Goal: Task Accomplishment & Management: Manage account settings

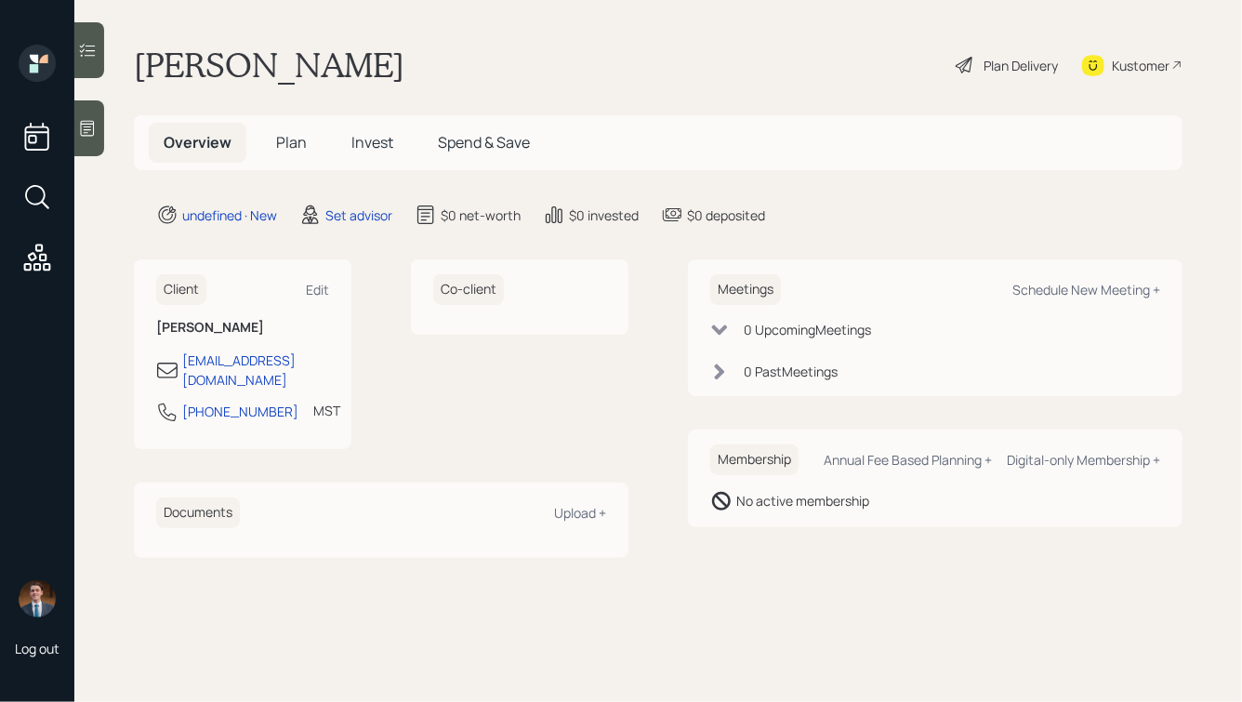
click at [88, 122] on icon at bounding box center [87, 128] width 19 height 19
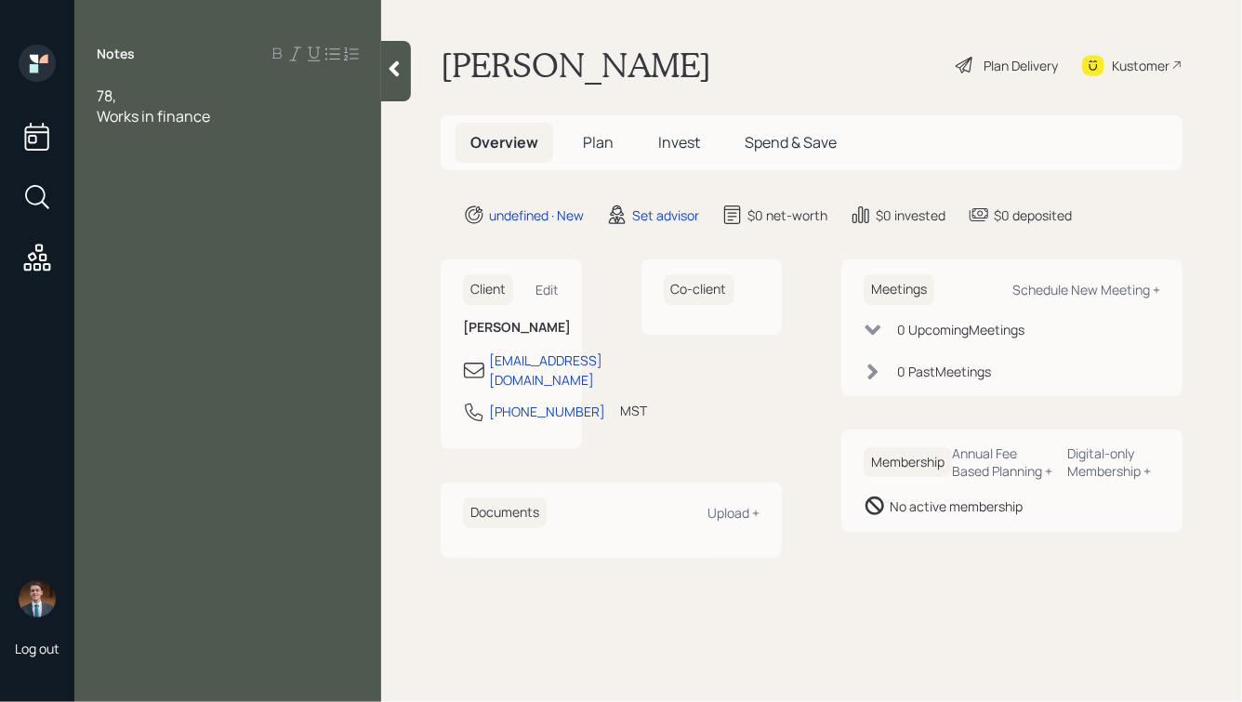
click at [139, 98] on div "78," at bounding box center [228, 96] width 262 height 20
click at [226, 115] on div "Works in finance" at bounding box center [228, 116] width 262 height 20
click at [215, 99] on div "78, married" at bounding box center [228, 96] width 262 height 20
click at [351, 116] on div "Works in finance - reverse mortgages" at bounding box center [228, 116] width 262 height 20
click at [245, 142] on div at bounding box center [228, 136] width 262 height 20
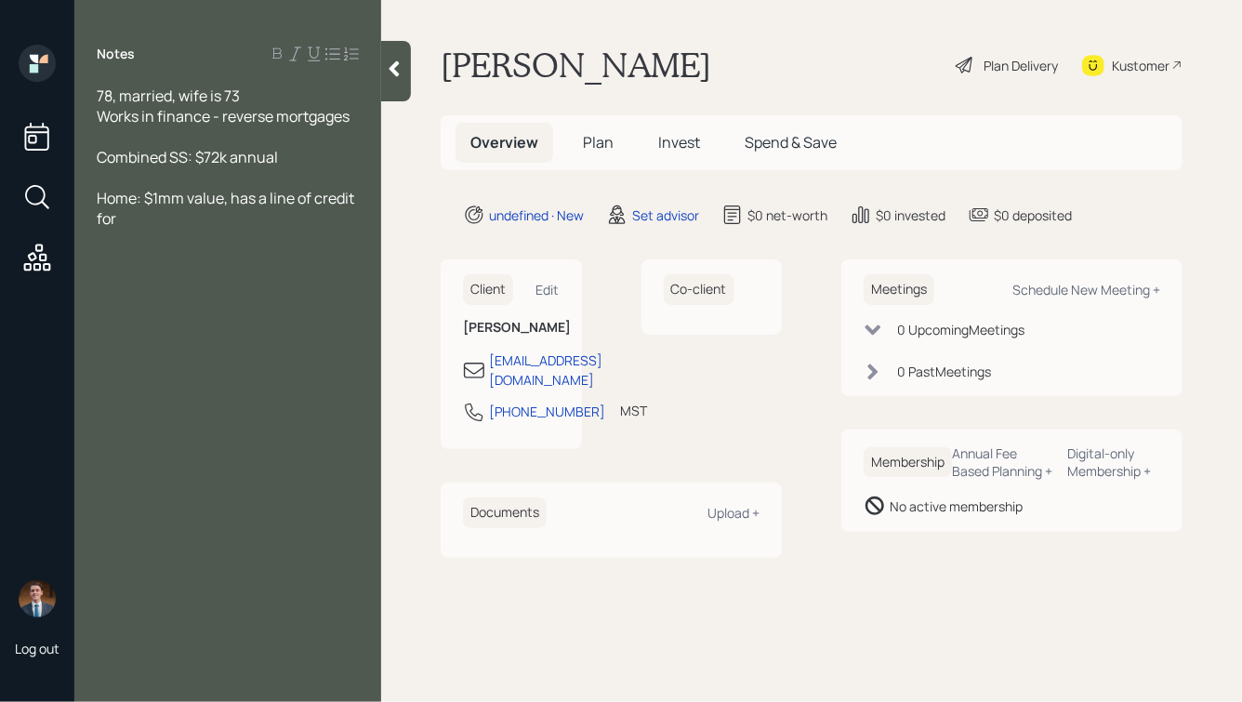
click at [218, 140] on div at bounding box center [228, 136] width 262 height 20
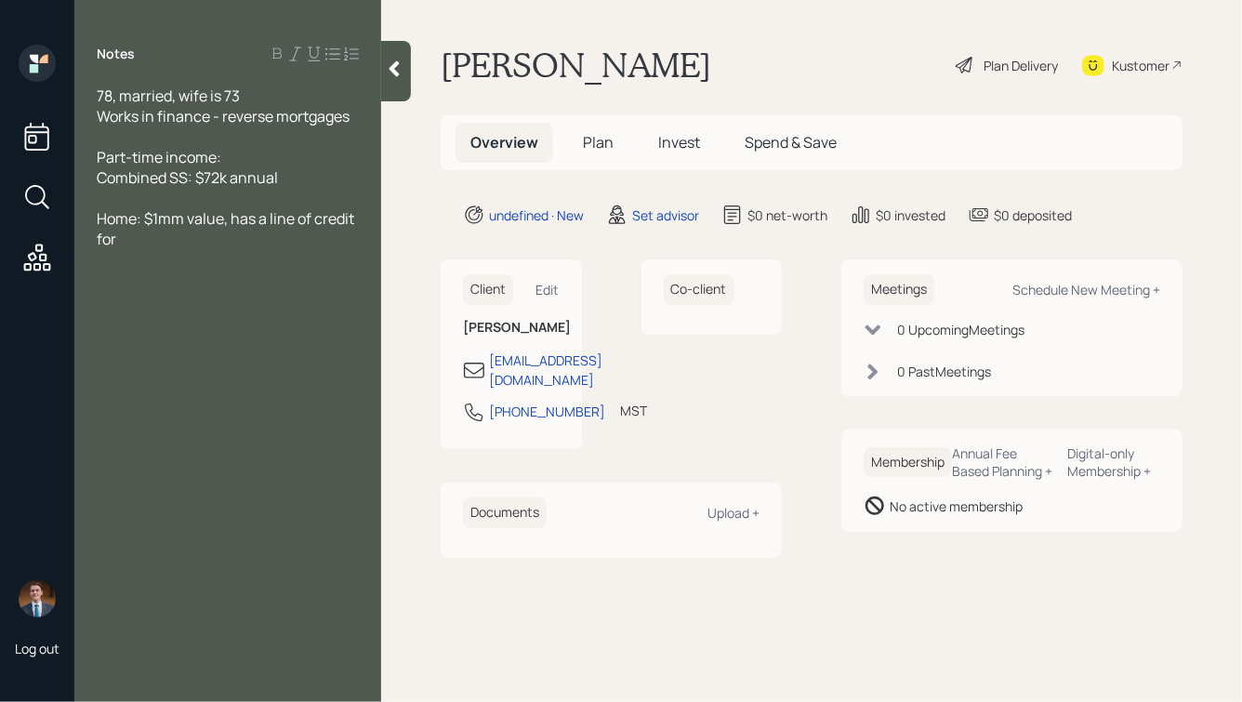
click at [177, 246] on div "Home: $1mm value, has a line of credit for" at bounding box center [228, 228] width 262 height 41
click at [294, 172] on div "Combined SS: $72k annual" at bounding box center [228, 177] width 262 height 20
click at [398, 72] on icon at bounding box center [394, 68] width 19 height 19
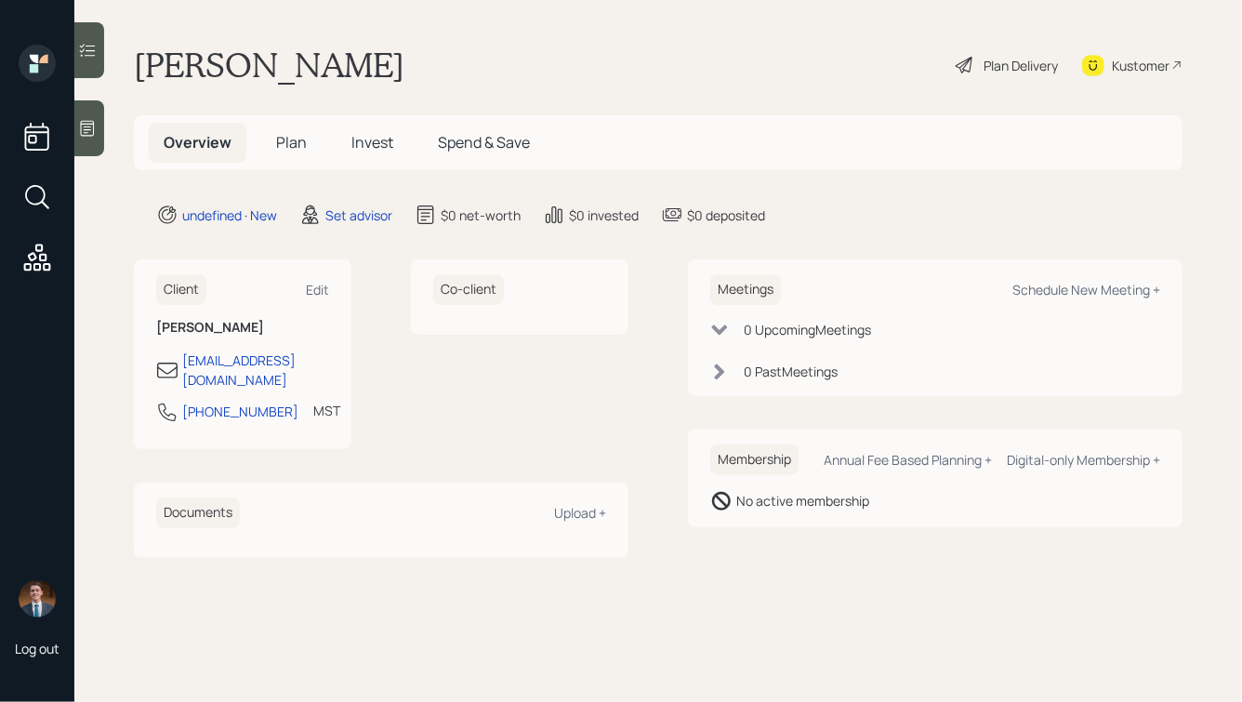
click at [86, 125] on icon at bounding box center [87, 128] width 19 height 19
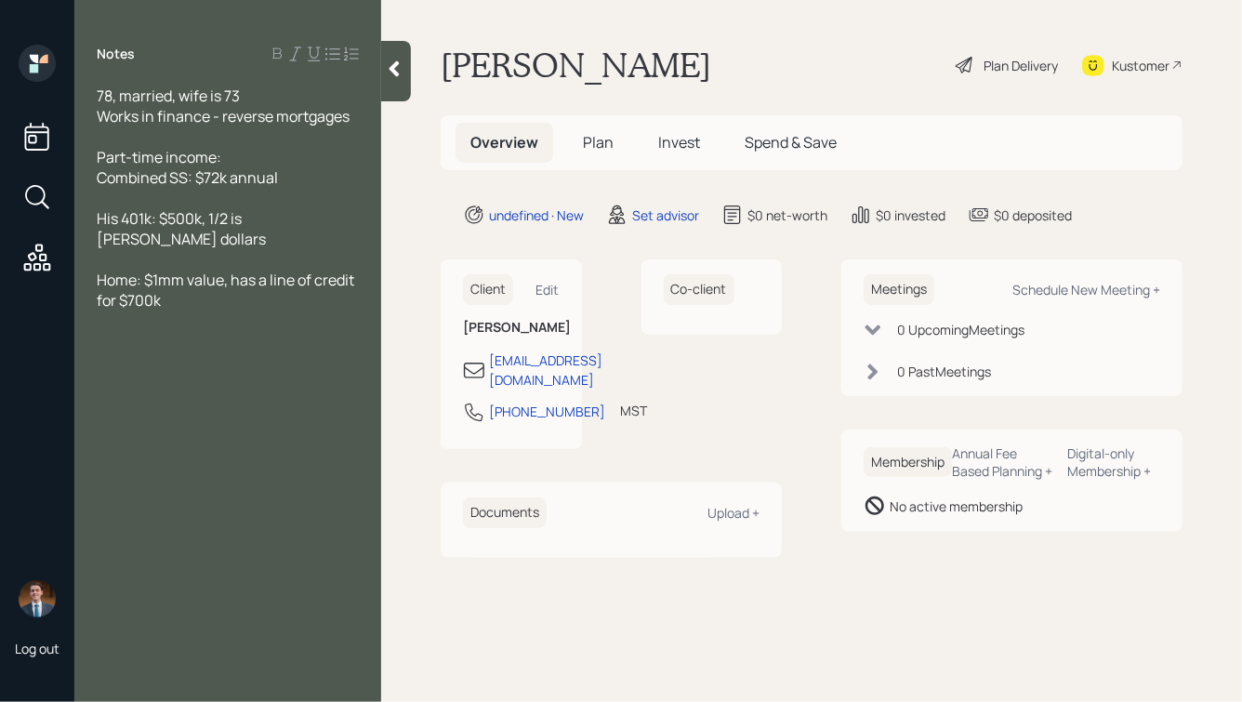
click at [205, 201] on div at bounding box center [228, 198] width 262 height 20
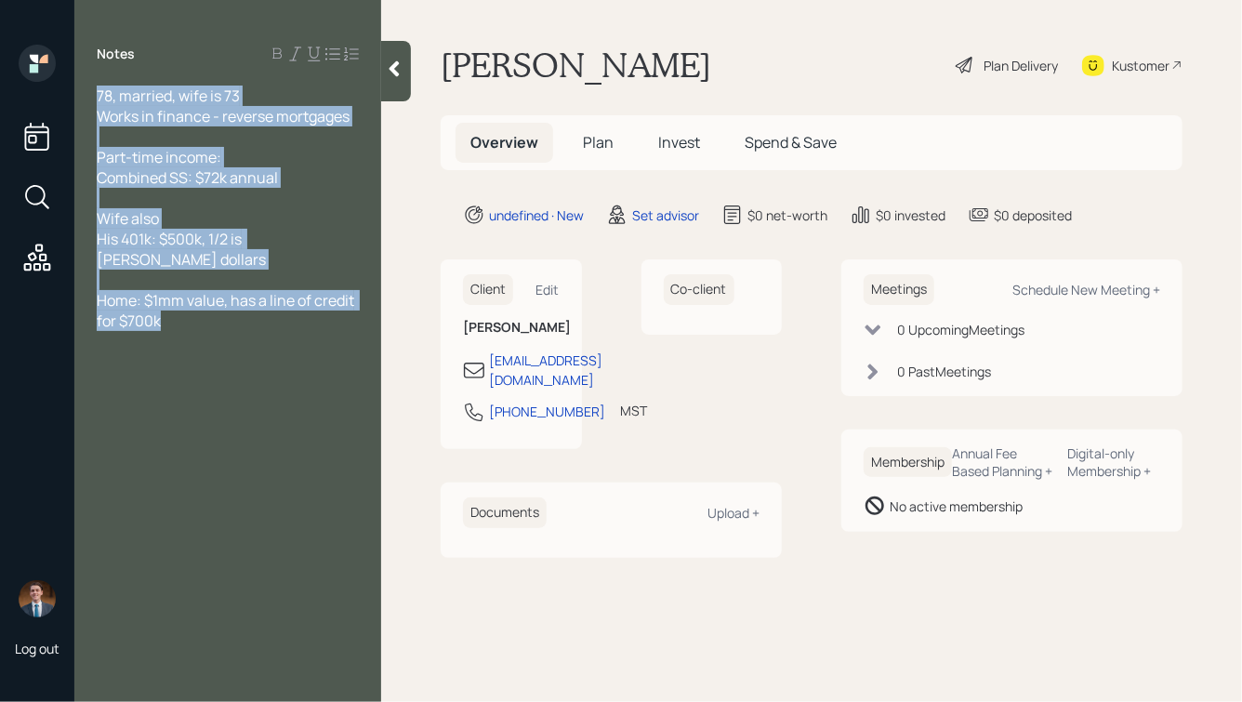
drag, startPoint x: 230, startPoint y: 303, endPoint x: 43, endPoint y: 30, distance: 331.1
click at [43, 30] on div "Log out Notes 78, married, wife is 73 Works in finance - reverse mortgages Part…" at bounding box center [621, 351] width 1242 height 702
click at [273, 303] on div "Home: $1mm value, has a line of credit for $700k" at bounding box center [228, 310] width 262 height 41
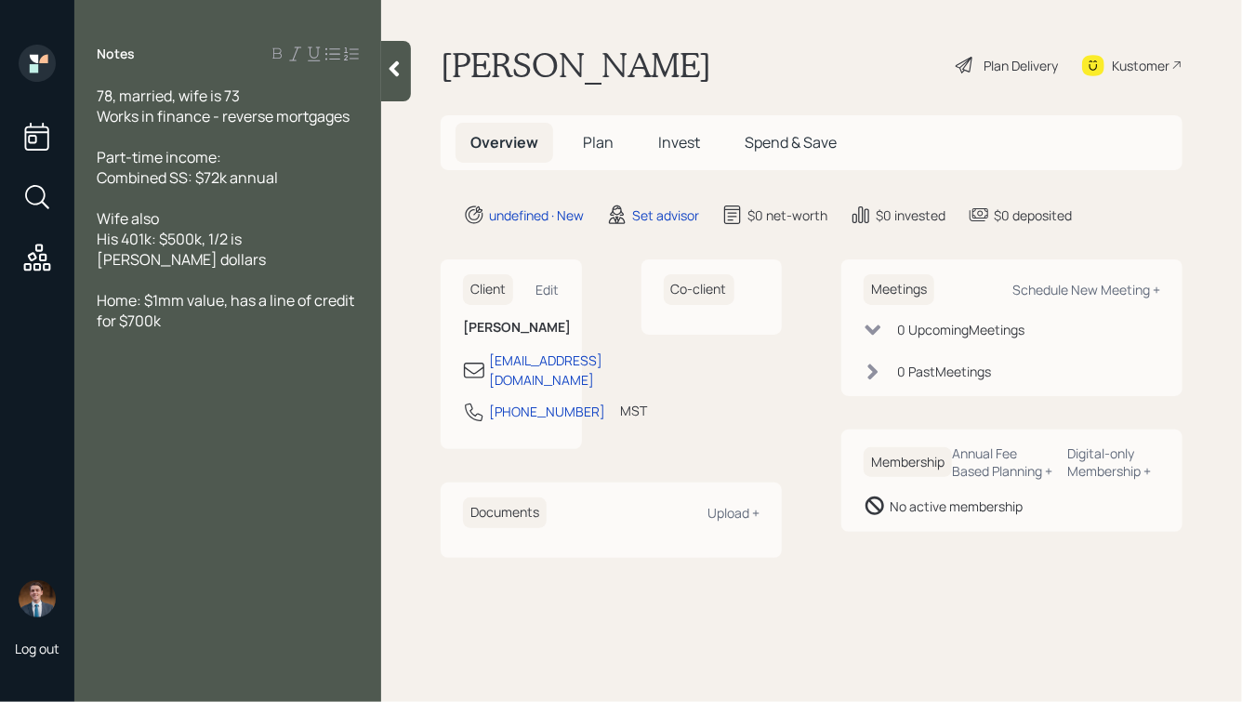
click at [197, 223] on div "Wife also" at bounding box center [228, 218] width 262 height 20
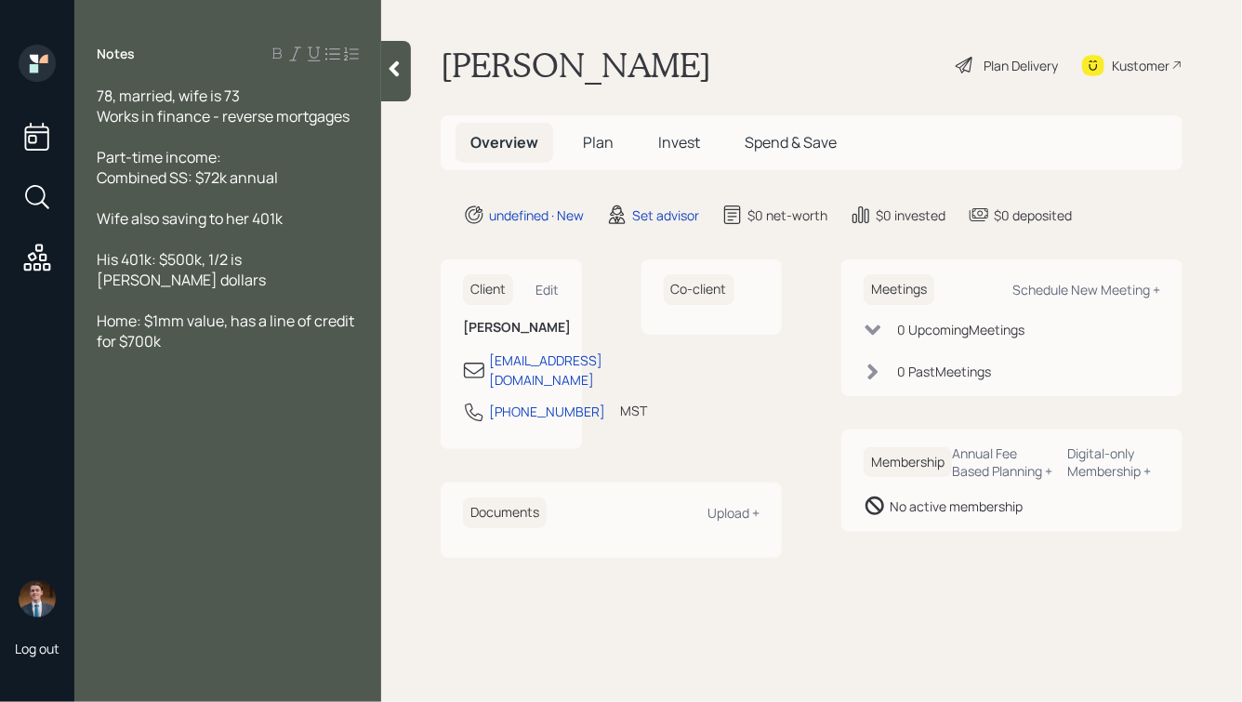
click at [397, 74] on icon at bounding box center [395, 69] width 10 height 16
